Goal: Answer question/provide support

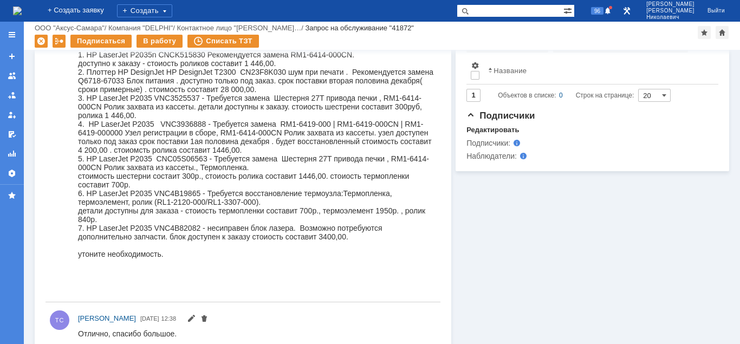
scroll to position [387, 0]
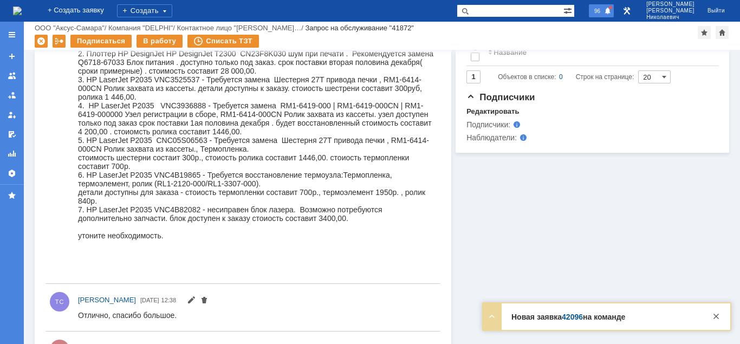
click at [612, 11] on span at bounding box center [608, 11] width 8 height 9
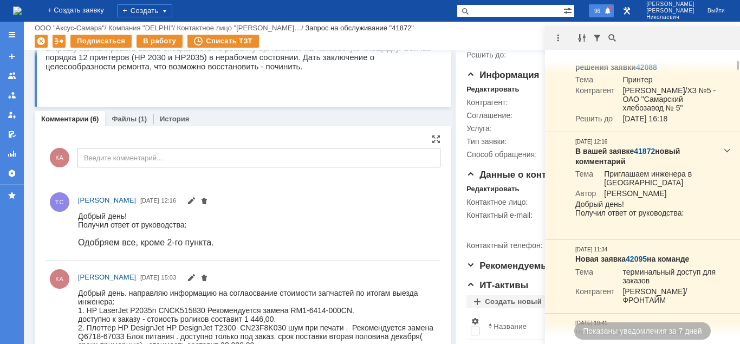
scroll to position [55, 0]
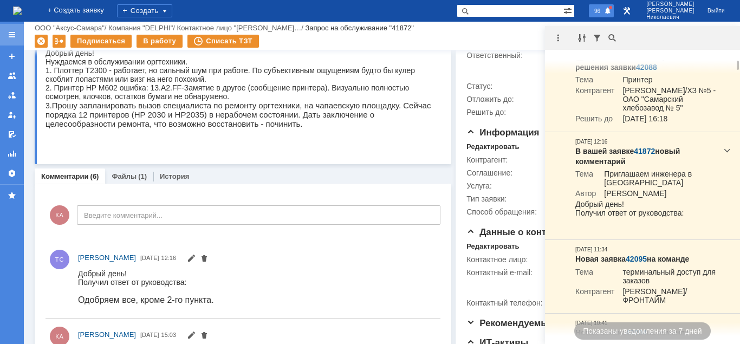
click at [9, 37] on div at bounding box center [12, 34] width 9 height 9
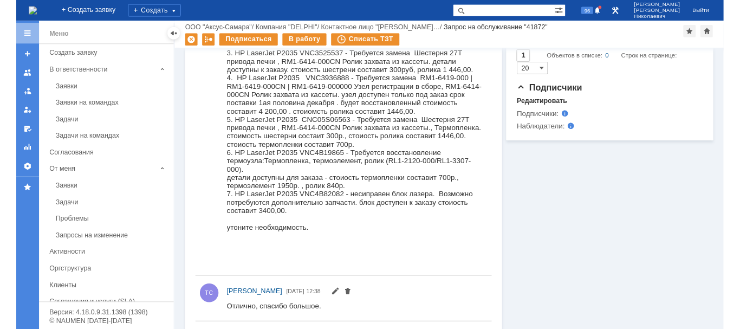
scroll to position [387, 0]
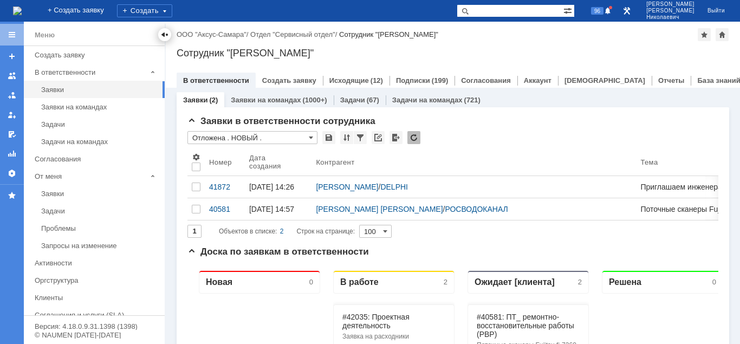
click at [162, 36] on div at bounding box center [164, 34] width 9 height 9
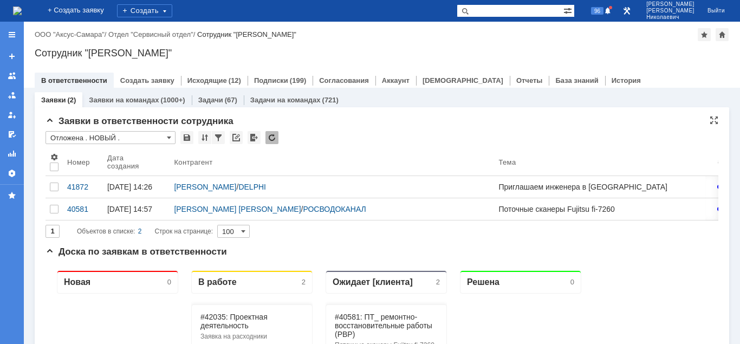
click at [110, 136] on input "Отложена . НОВЫЙ ." at bounding box center [111, 137] width 130 height 13
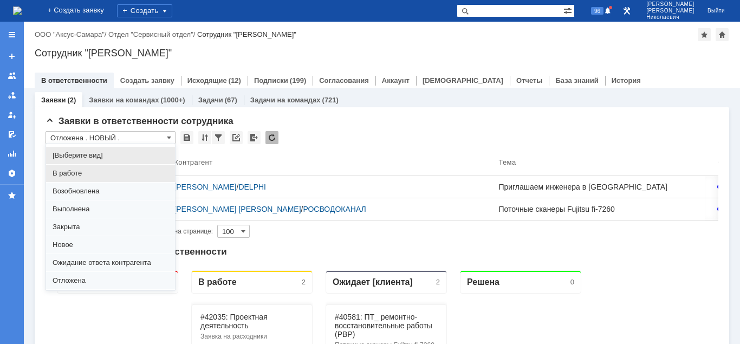
click at [80, 175] on span "В работе" at bounding box center [111, 173] width 116 height 9
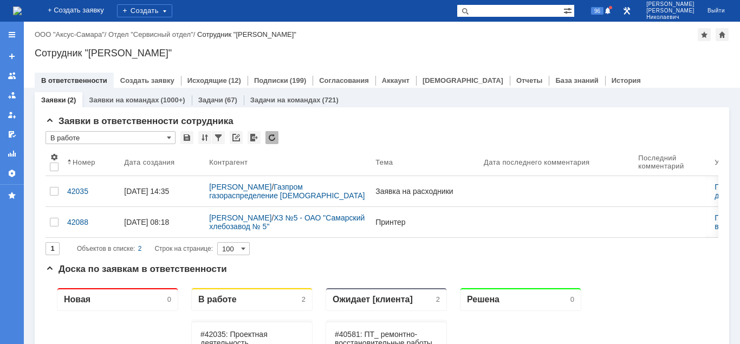
type input "В работе"
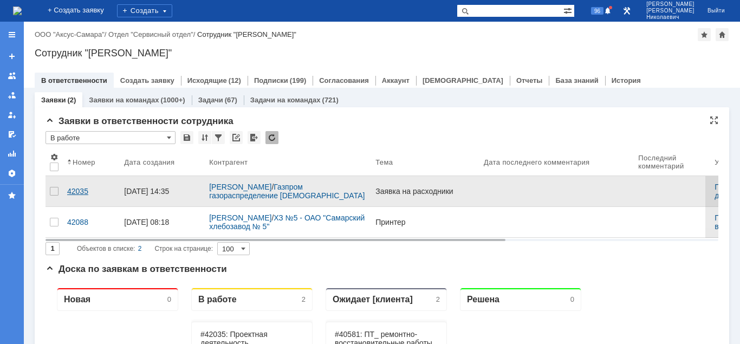
click at [70, 189] on div "42035" at bounding box center [91, 191] width 48 height 9
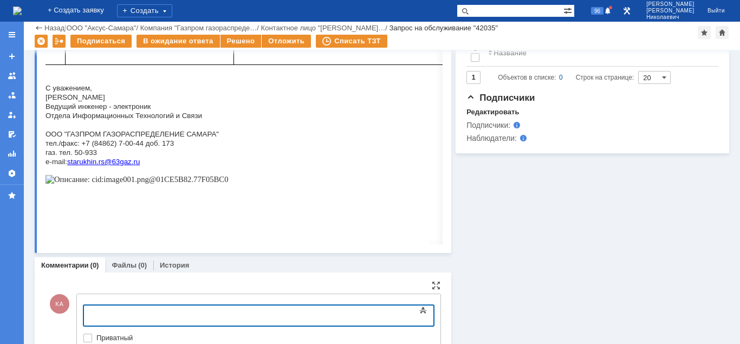
click at [136, 307] on body at bounding box center [171, 315] width 163 height 18
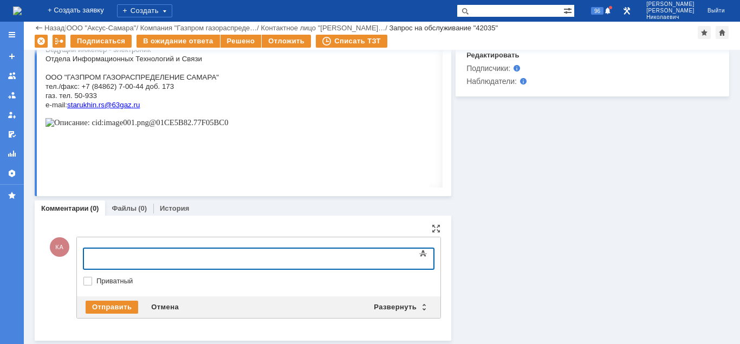
drag, startPoint x: 98, startPoint y: 259, endPoint x: 121, endPoint y: 259, distance: 23.8
click at [103, 259] on div at bounding box center [172, 257] width 154 height 9
click at [103, 258] on div "ДОбрый день." at bounding box center [172, 257] width 154 height 9
click at [164, 257] on div "Добрый день." at bounding box center [172, 257] width 154 height 9
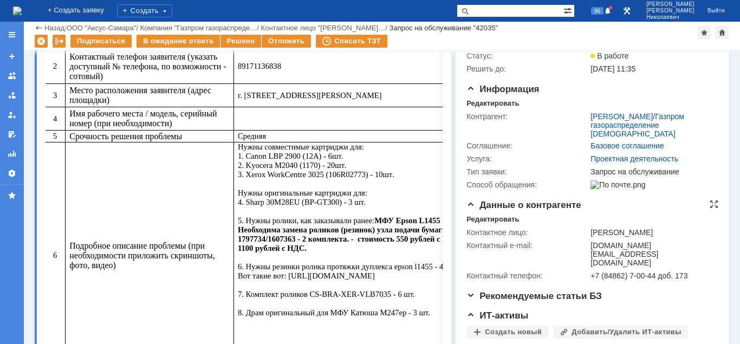
scroll to position [60, 0]
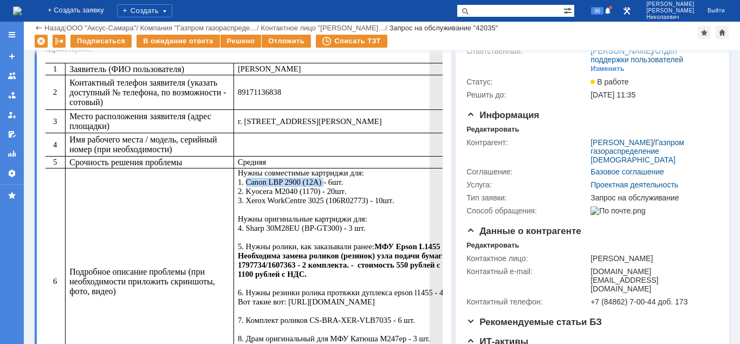
drag, startPoint x: 191, startPoint y: 198, endPoint x: 264, endPoint y: 198, distance: 73.7
click at [264, 186] on span "Нужны совместимые картриджи для: 1. Canon LBP 2900 (12A) - 6шт." at bounding box center [301, 177] width 126 height 18
copy span "Canon LBP 2900 (12A)"
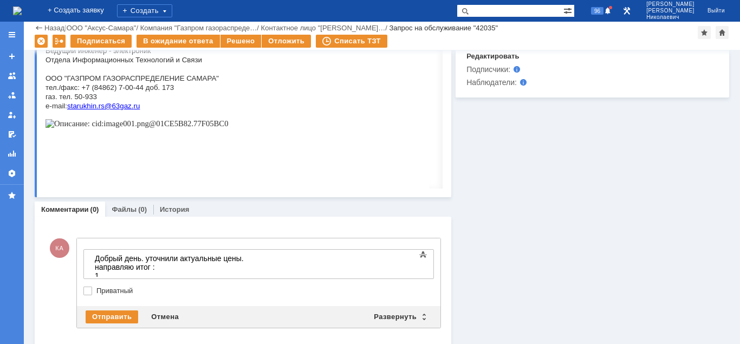
scroll to position [455, 0]
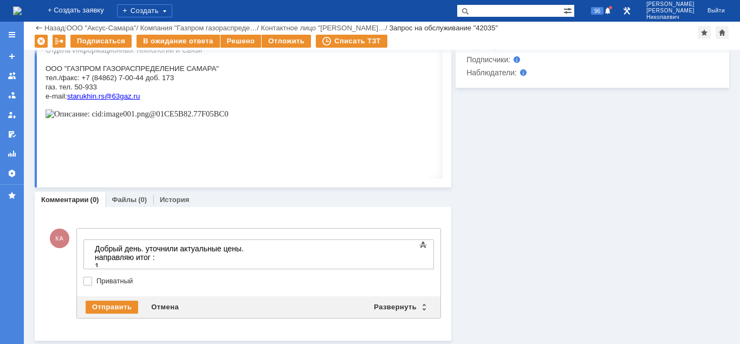
click at [117, 262] on div "1." at bounding box center [172, 266] width 154 height 9
click at [204, 262] on div "1. Canon LBP 2900 (12A) -" at bounding box center [172, 266] width 154 height 9
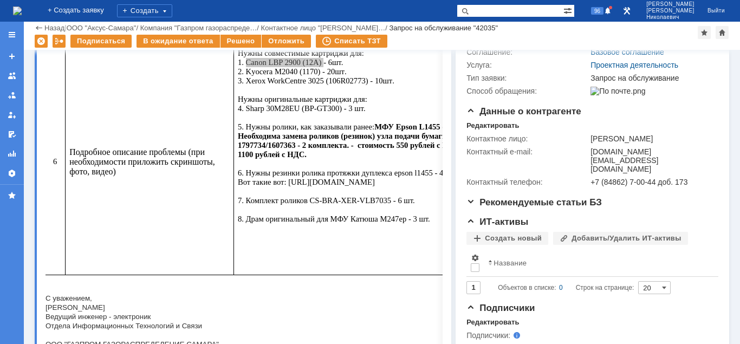
scroll to position [179, 0]
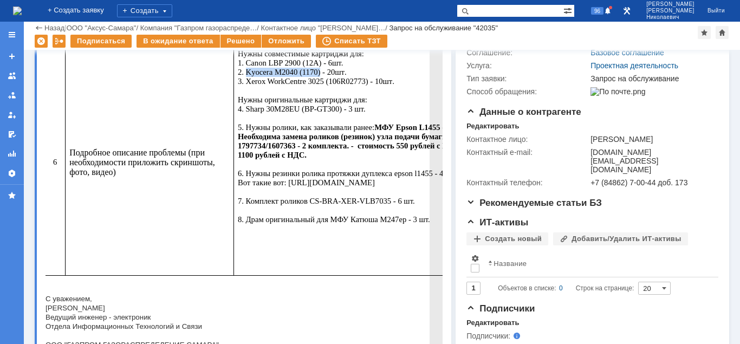
drag, startPoint x: 265, startPoint y: 87, endPoint x: 192, endPoint y: 88, distance: 73.1
click at [238, 76] on span "2. Kyocera M2040 (1170) - 20" at bounding box center [286, 72] width 97 height 9
copy span "Kyocera M2040 (1170)"
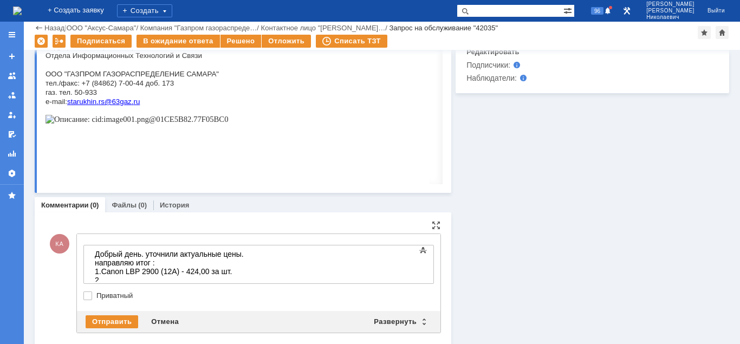
scroll to position [455, 0]
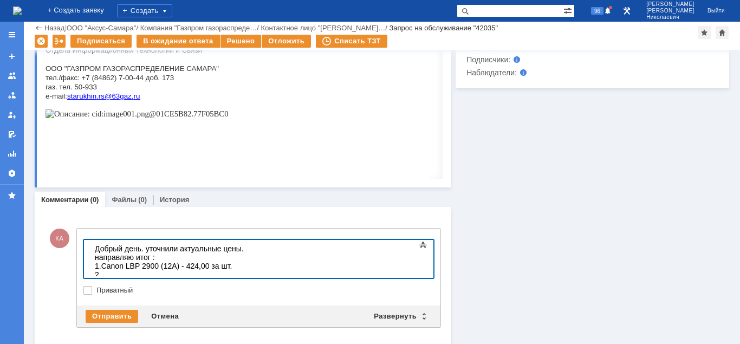
click at [112, 270] on div "2." at bounding box center [172, 274] width 154 height 9
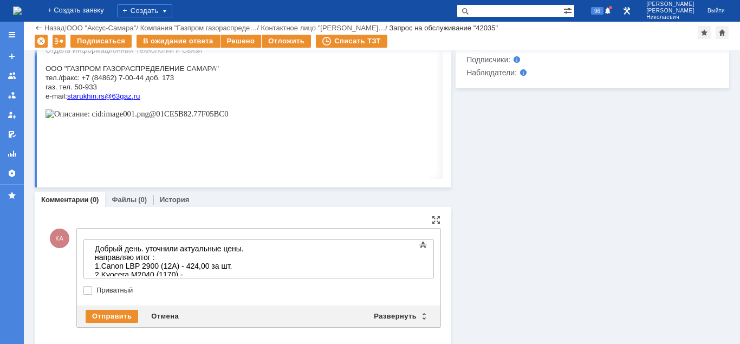
click at [203, 270] on div "2. Kyocera M2040 (1170) -" at bounding box center [172, 274] width 154 height 9
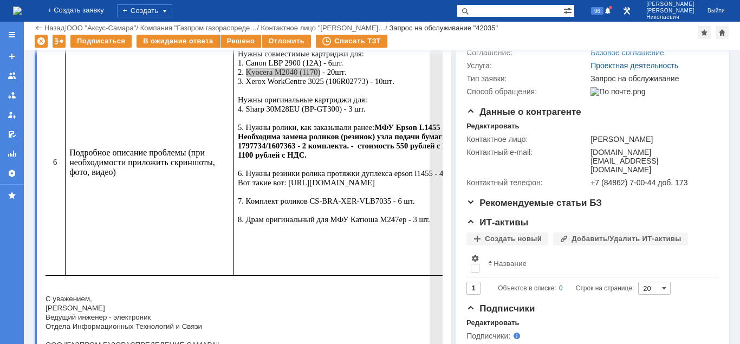
scroll to position [124, 0]
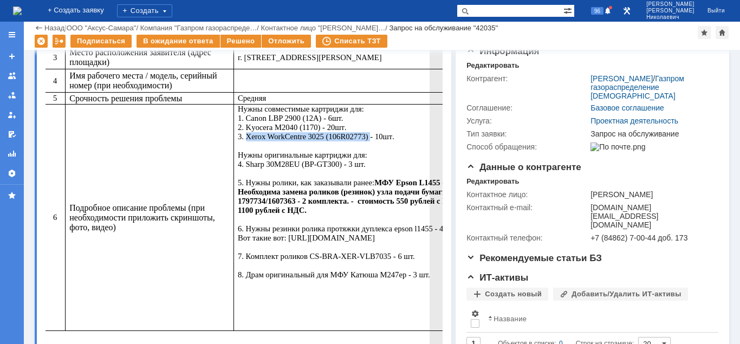
drag, startPoint x: 190, startPoint y: 154, endPoint x: 312, endPoint y: 155, distance: 121.9
click at [312, 141] on span ". 3. Xerox WorkCentre 3025 (106R02773) - 10" at bounding box center [310, 132] width 145 height 18
copy span "Xerox WorkCentre 3025 (106R02773)"
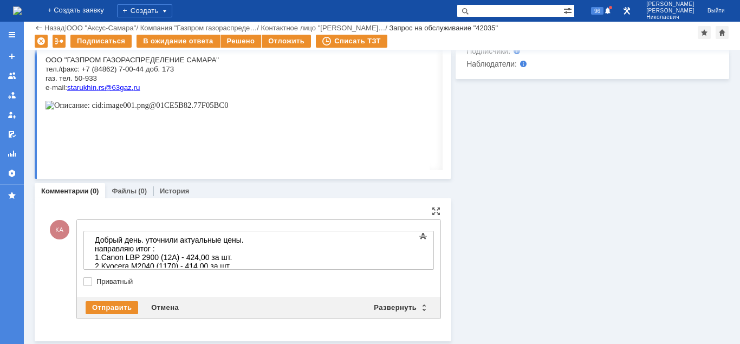
scroll to position [464, 0]
click at [242, 263] on div "2. Kyocera M2040 (1170) - 414,00 за шт." at bounding box center [172, 265] width 154 height 9
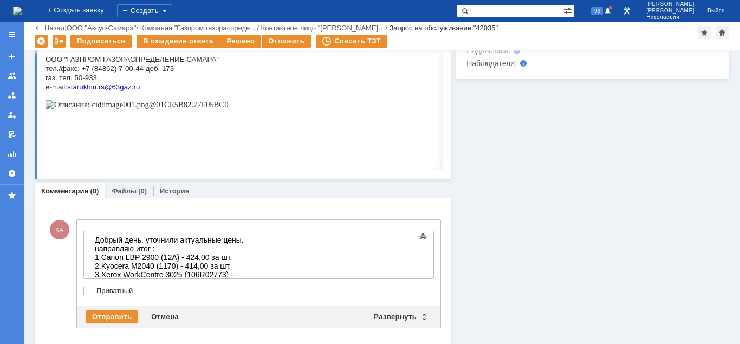
click at [249, 272] on div "3. Xerox WorkCentre 3025 (106R02773) -" at bounding box center [172, 274] width 154 height 9
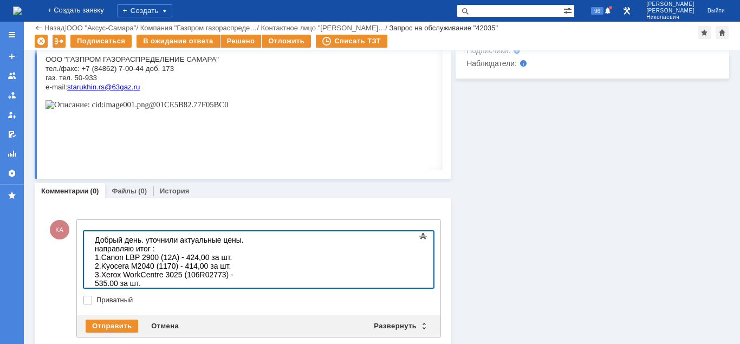
scroll to position [77, 0]
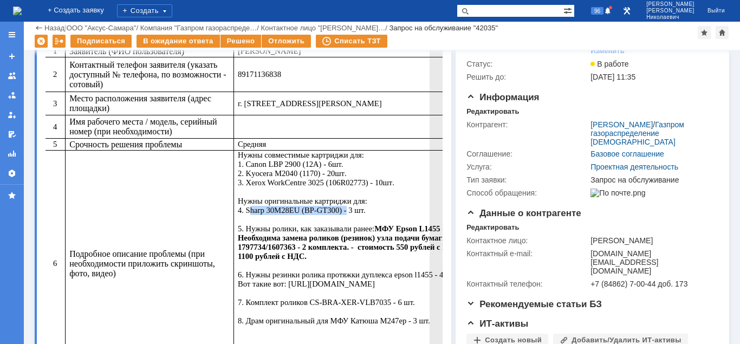
drag, startPoint x: 192, startPoint y: 227, endPoint x: 284, endPoint y: 230, distance: 92.1
click at [284, 230] on span "Нужны оригинальные картриджи для: 4. Sharp 30M28EU (BP-GT300) - 3 шт. 5. Нужны …" at bounding box center [386, 261] width 297 height 128
copy span "Sharp 30M28EU (BP-GT300)"
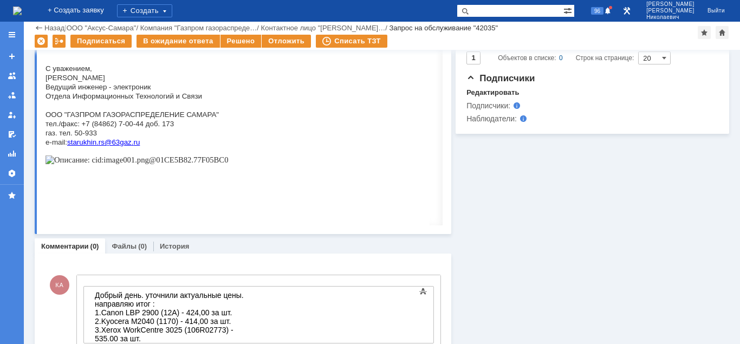
scroll to position [483, 0]
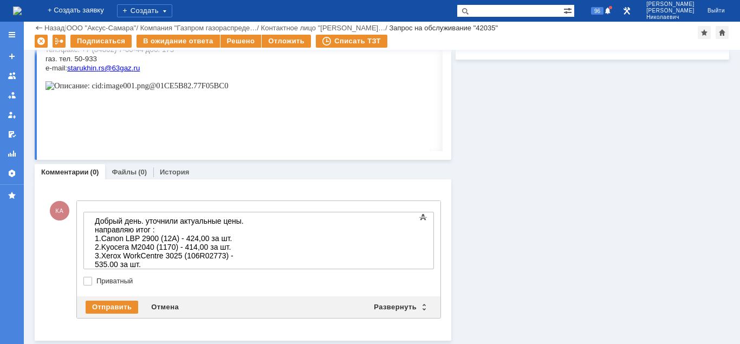
click at [112, 269] on div "4." at bounding box center [172, 273] width 154 height 9
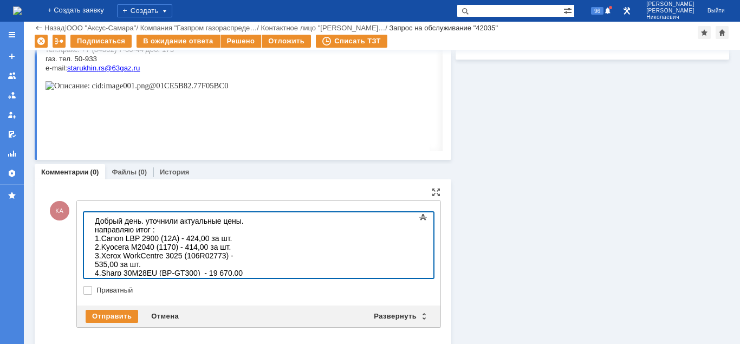
click at [109, 286] on div "5." at bounding box center [172, 290] width 154 height 9
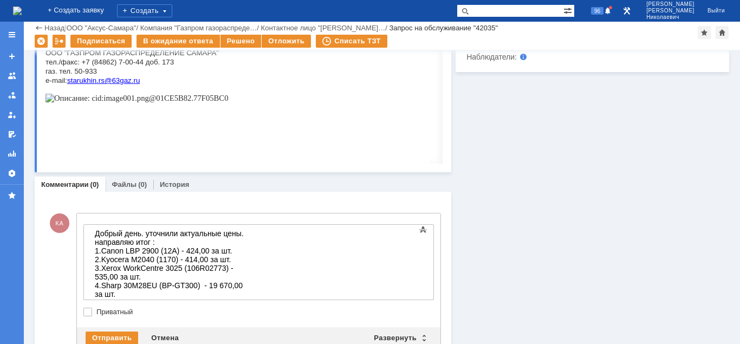
scroll to position [502, 0]
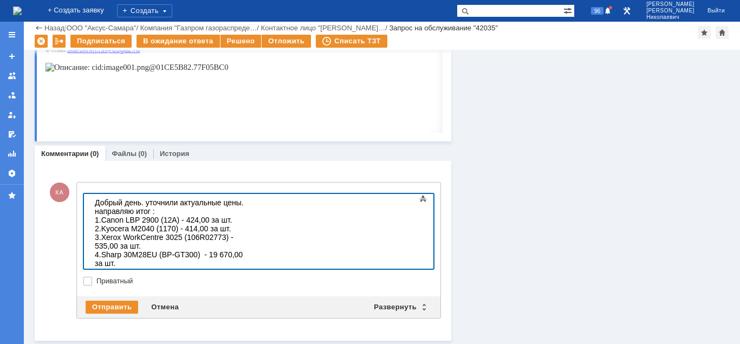
drag, startPoint x: 110, startPoint y: 250, endPoint x: 178, endPoint y: 250, distance: 67.7
click at [178, 268] on span "5. купить на Маркете не сможем. партномера точного найти не получилось." at bounding box center [169, 276] width 149 height 17
drag, startPoint x: 362, startPoint y: 249, endPoint x: 109, endPoint y: 248, distance: 253.5
click at [105, 268] on span "5. купить на Маркете не сможем. партномера точного найти не получилось." at bounding box center [169, 276] width 149 height 17
click at [102, 268] on span "5. купить на Маркете не сможем. партномера точного найти не получилось." at bounding box center [169, 276] width 149 height 17
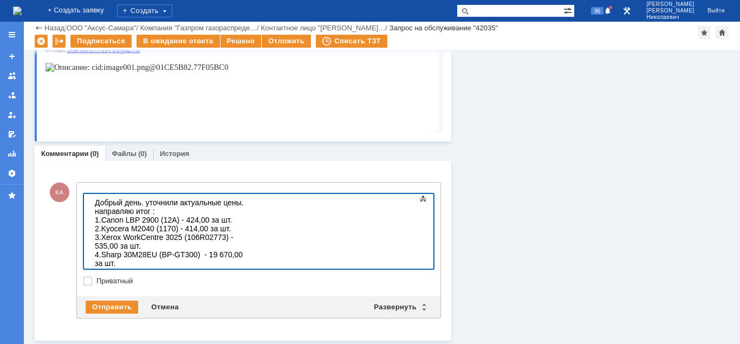
drag, startPoint x: 102, startPoint y: 249, endPoint x: 352, endPoint y: 250, distance: 249.2
click at [244, 268] on span "5. купить на Маркете не сможем. партномера точного найти не получилось." at bounding box center [169, 276] width 149 height 17
click at [109, 276] on div "6." at bounding box center [172, 280] width 154 height 9
click at [111, 268] on div "5." at bounding box center [172, 272] width 154 height 9
click at [249, 276] on div "6. купить на Маркете не сможем. партномера точного найти не получилось." at bounding box center [172, 284] width 154 height 17
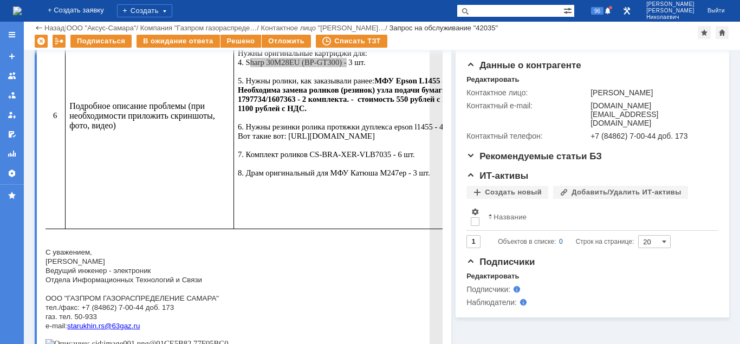
scroll to position [511, 0]
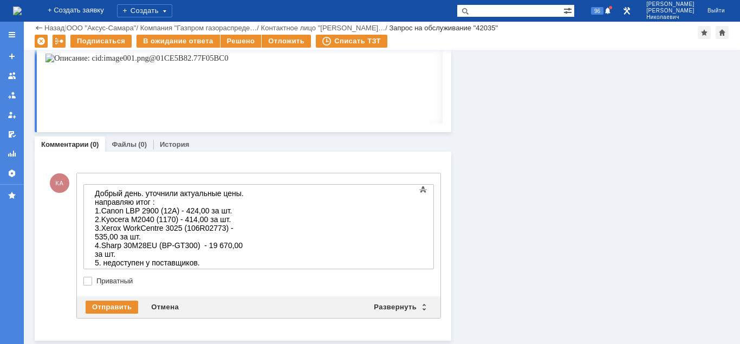
click at [101, 263] on body "Добрый день. уточнили актуальные цены. направляю итог : 1. Canon LBP 2900 (12A)…" at bounding box center [171, 241] width 163 height 113
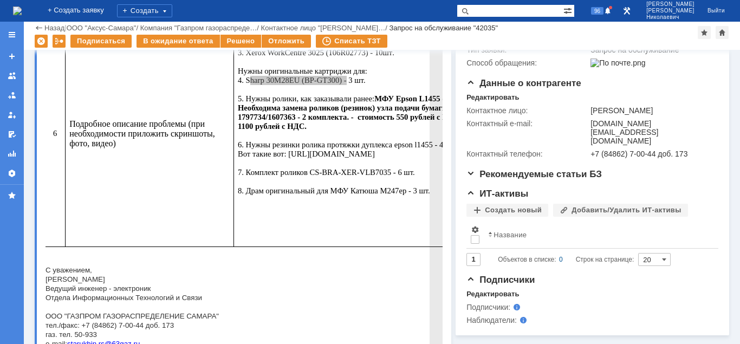
scroll to position [179, 0]
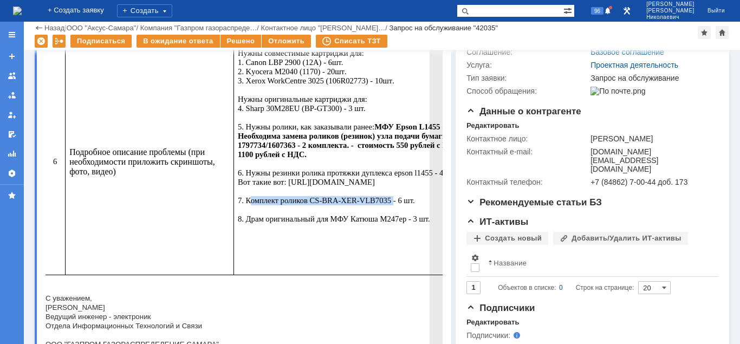
drag, startPoint x: 192, startPoint y: 224, endPoint x: 326, endPoint y: 227, distance: 134.4
click at [326, 223] on span "Нужны оригинальные картриджи для: 4. Sharp 30M28EU (BP-GT300) - 3 шт. 5. Нужны …" at bounding box center [386, 159] width 297 height 128
copy span "Комплект роликов CS-BRA-XER-VLB7035"
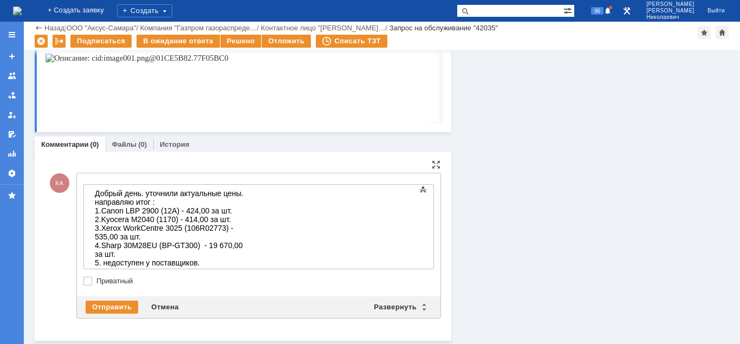
drag, startPoint x: 112, startPoint y: 258, endPoint x: 120, endPoint y: 264, distance: 9.6
click at [114, 284] on div "7." at bounding box center [172, 288] width 154 height 9
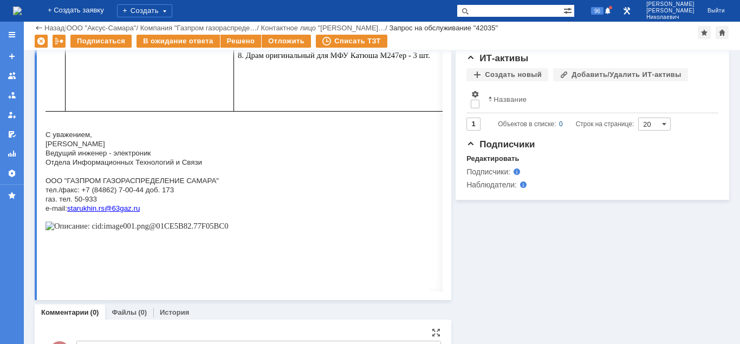
scroll to position [290, 0]
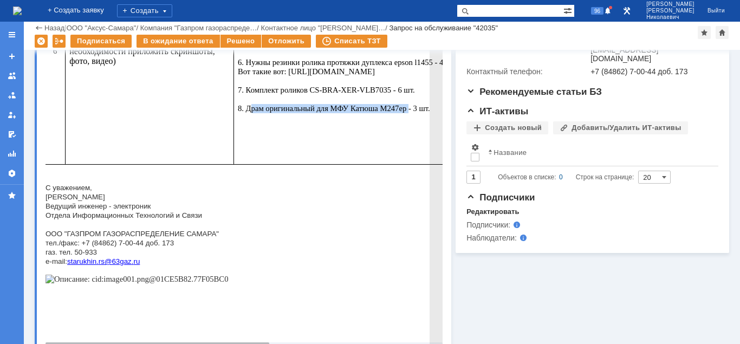
drag, startPoint x: 193, startPoint y: 133, endPoint x: 350, endPoint y: 136, distance: 157.7
click at [350, 113] on span "Нужны оригинальные картриджи для: 4. Sharp 30M28EU (BP-GT300) - 3 шт. 5. Нужны …" at bounding box center [386, 48] width 297 height 128
copy span "Драм оригинальный для МФУ Катюша M247ep"
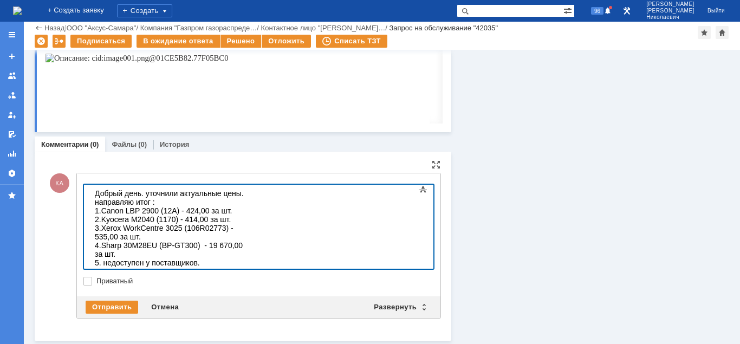
click at [249, 284] on div "7. Комплект роликов CS-BRA-XER-VLB7035 - 630,00 за комплект." at bounding box center [172, 292] width 154 height 17
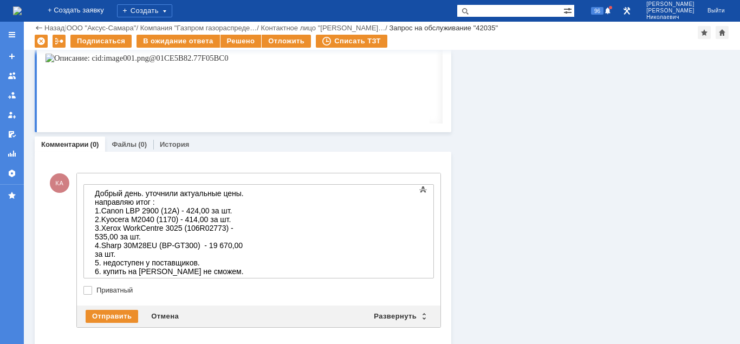
click at [248, 284] on span "Комплект роликов CS-BRA-XER-VLB7035 - 630,00 за комплект." at bounding box center [171, 292] width 153 height 17
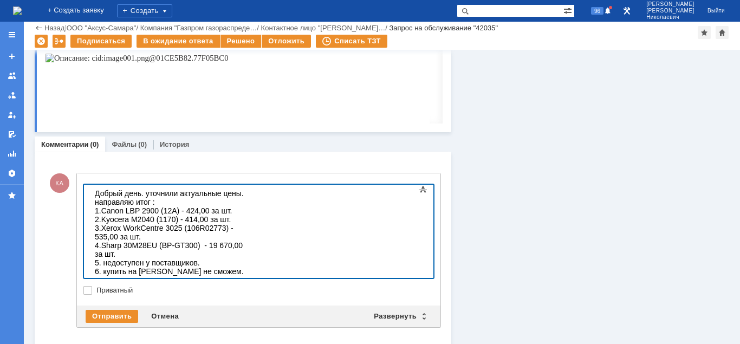
click at [249, 302] on div "8. Драм оригинальный для МФУ Катюша M247ep" at bounding box center [172, 310] width 154 height 17
click at [249, 302] on div "8. Драм оригинальный для МФУ Катюша M247ep (PCM247) -" at bounding box center [172, 310] width 154 height 17
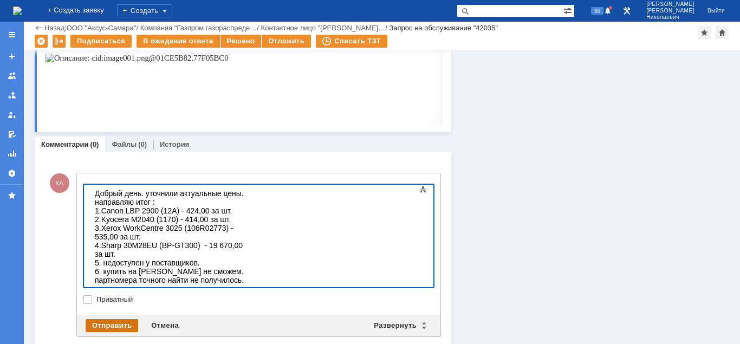
click at [120, 324] on div "Отправить" at bounding box center [112, 325] width 53 height 13
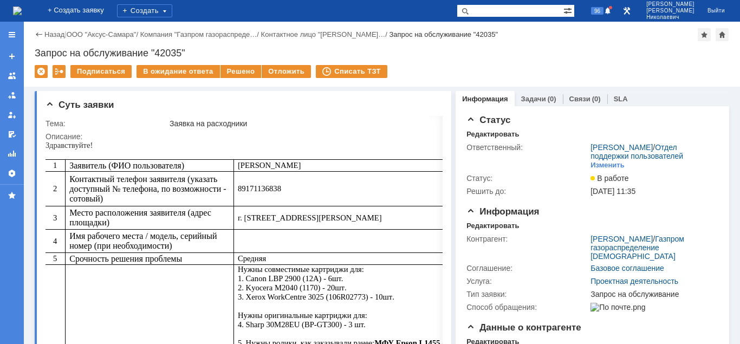
scroll to position [0, 0]
click at [167, 73] on div "В ожидание ответа" at bounding box center [178, 71] width 83 height 13
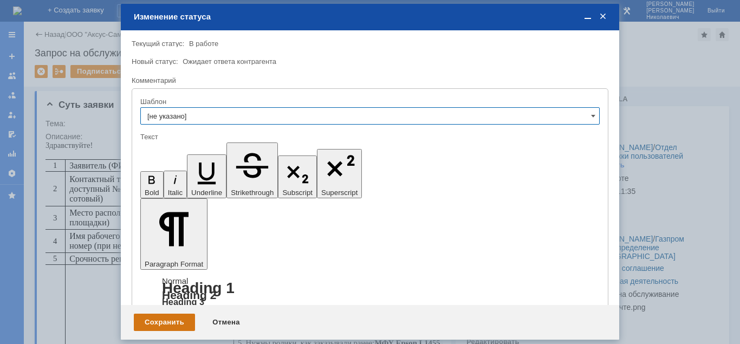
click at [179, 326] on div "Сохранить" at bounding box center [164, 322] width 61 height 17
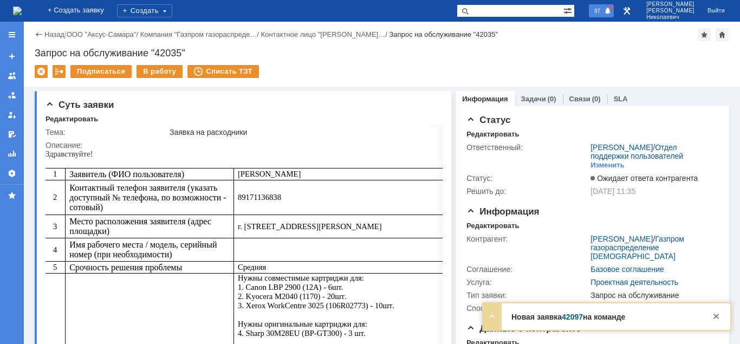
click at [603, 13] on span "97" at bounding box center [597, 11] width 12 height 8
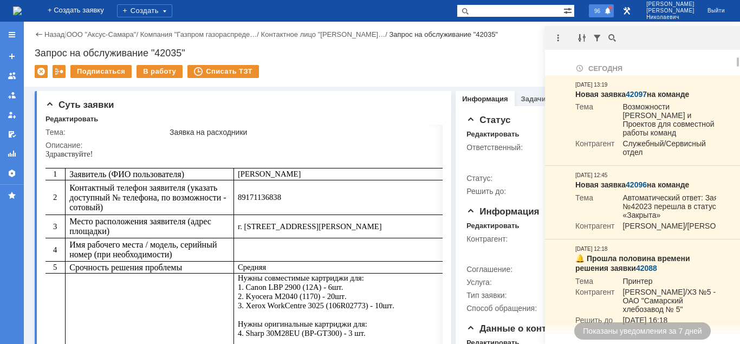
click at [612, 9] on span at bounding box center [608, 11] width 8 height 9
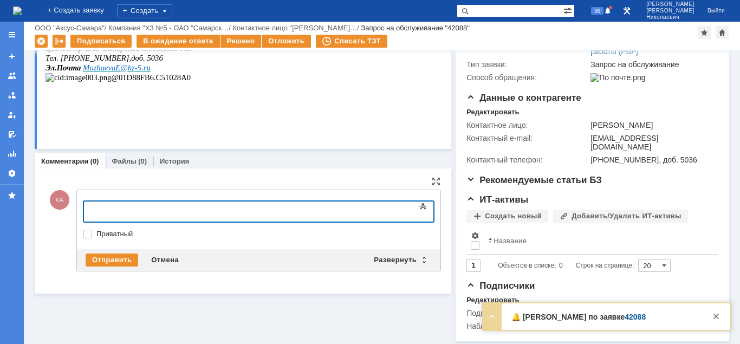
click at [113, 205] on body at bounding box center [171, 211] width 163 height 18
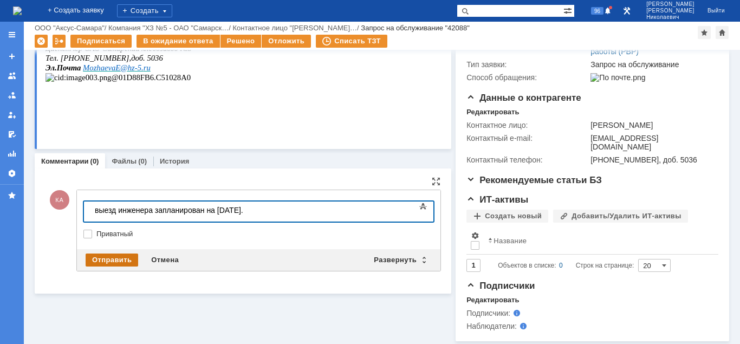
click at [100, 259] on div "Отправить" at bounding box center [112, 260] width 53 height 13
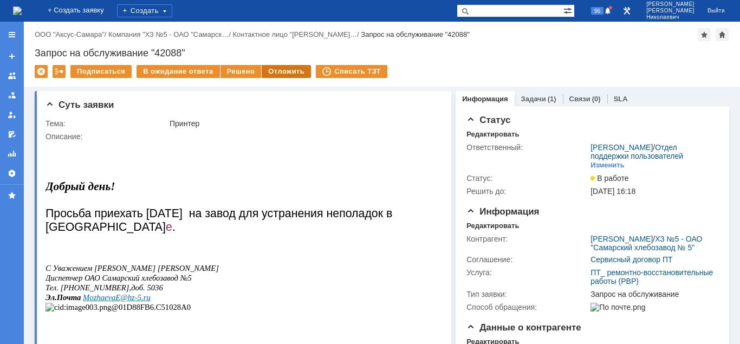
click at [297, 72] on div "Отложить" at bounding box center [286, 71] width 49 height 13
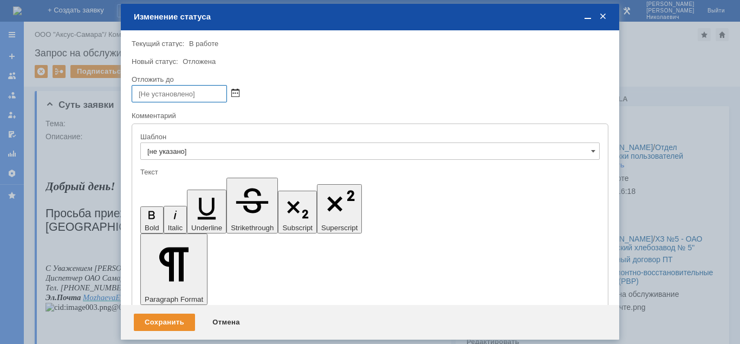
click at [236, 95] on span at bounding box center [235, 93] width 8 height 9
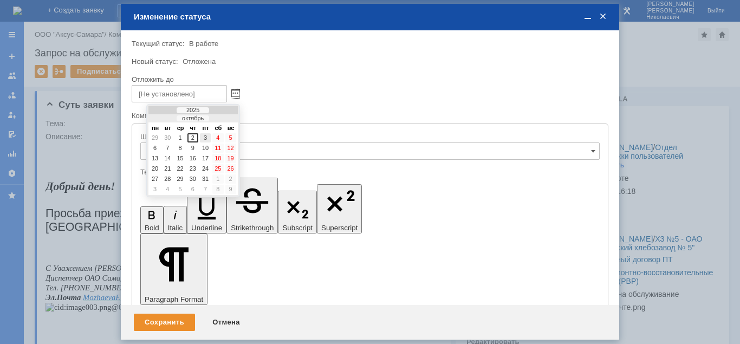
click at [206, 136] on div "3" at bounding box center [205, 137] width 11 height 9
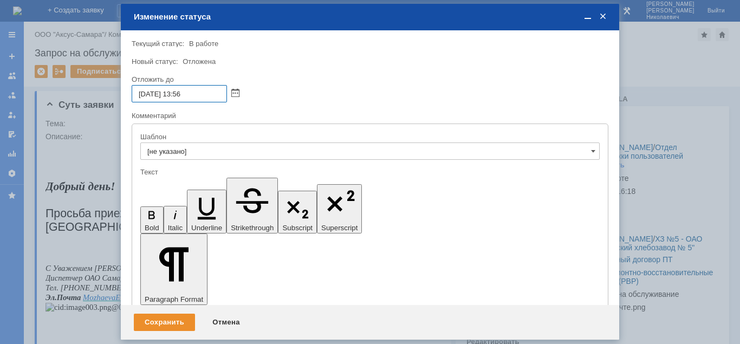
click at [179, 94] on input "03.10.2025 13:56" at bounding box center [179, 93] width 95 height 17
type input "03.10.2025 11:56"
click at [173, 318] on div "Сохранить" at bounding box center [164, 322] width 61 height 17
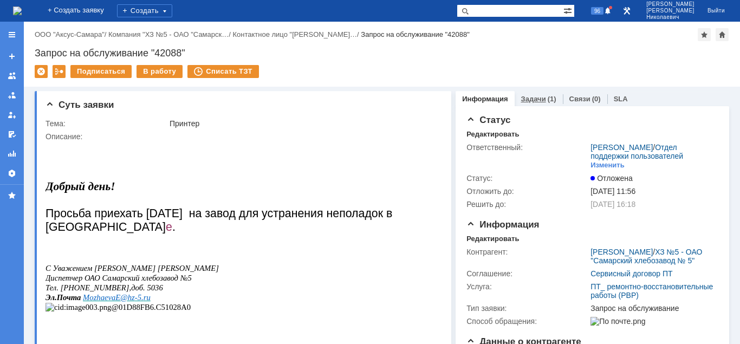
click at [539, 97] on link "Задачи" at bounding box center [533, 99] width 25 height 8
